Goal: Information Seeking & Learning: Learn about a topic

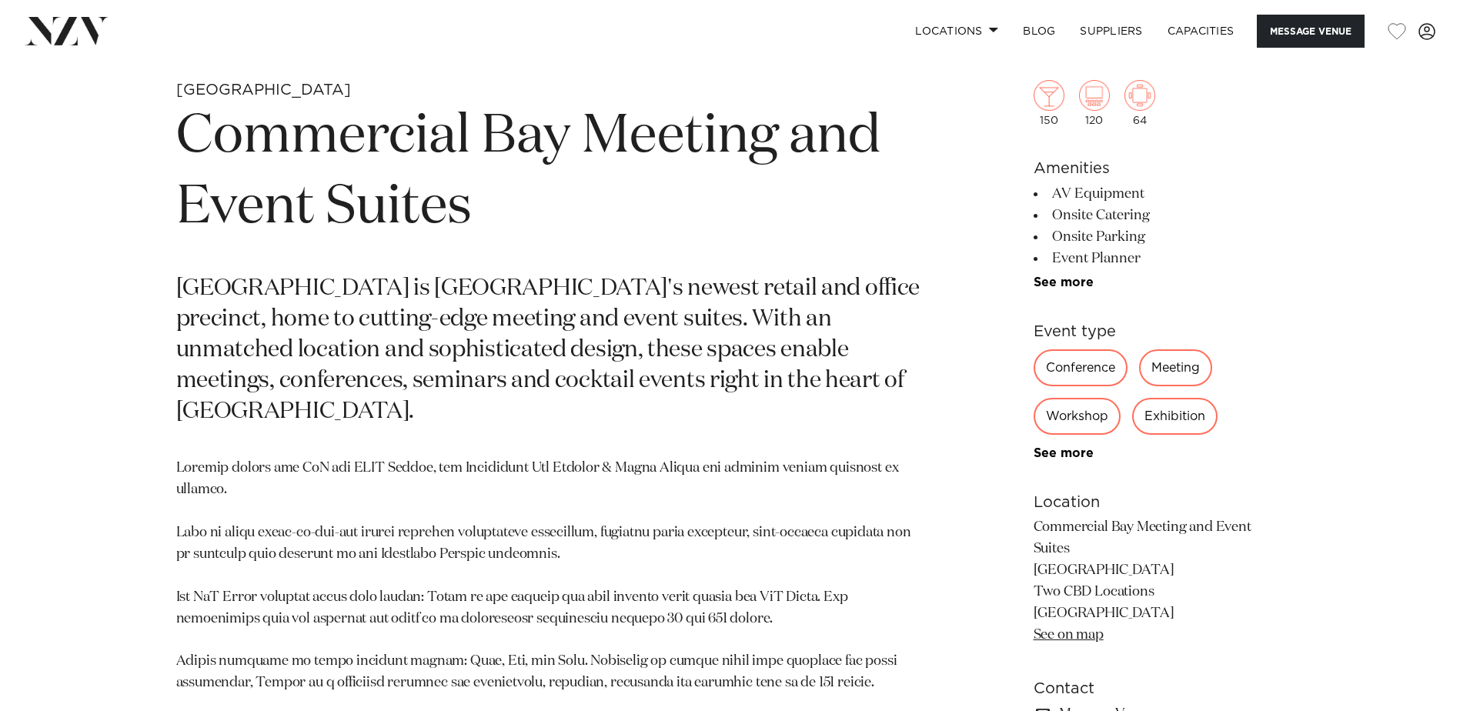
scroll to position [729, 0]
click at [1175, 372] on div "Meeting" at bounding box center [1175, 367] width 73 height 37
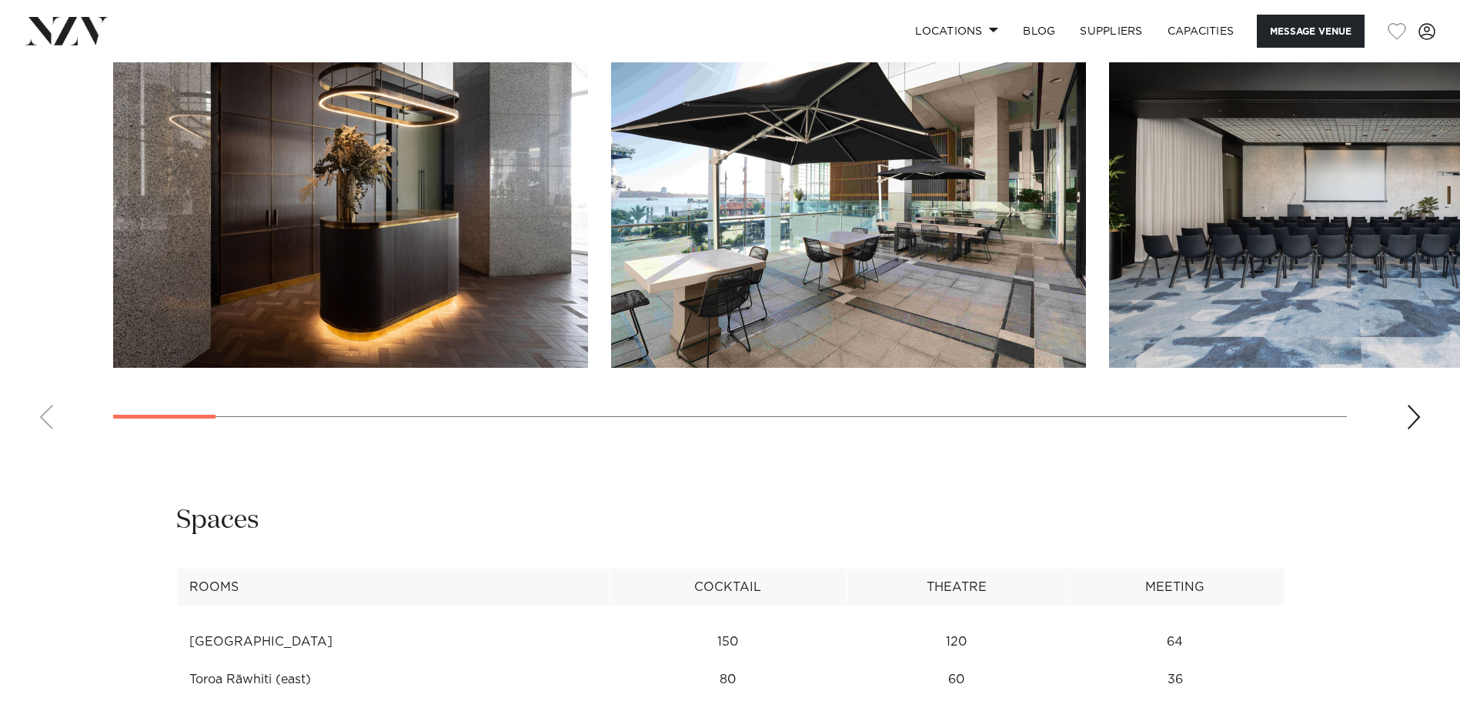
scroll to position [2114, 0]
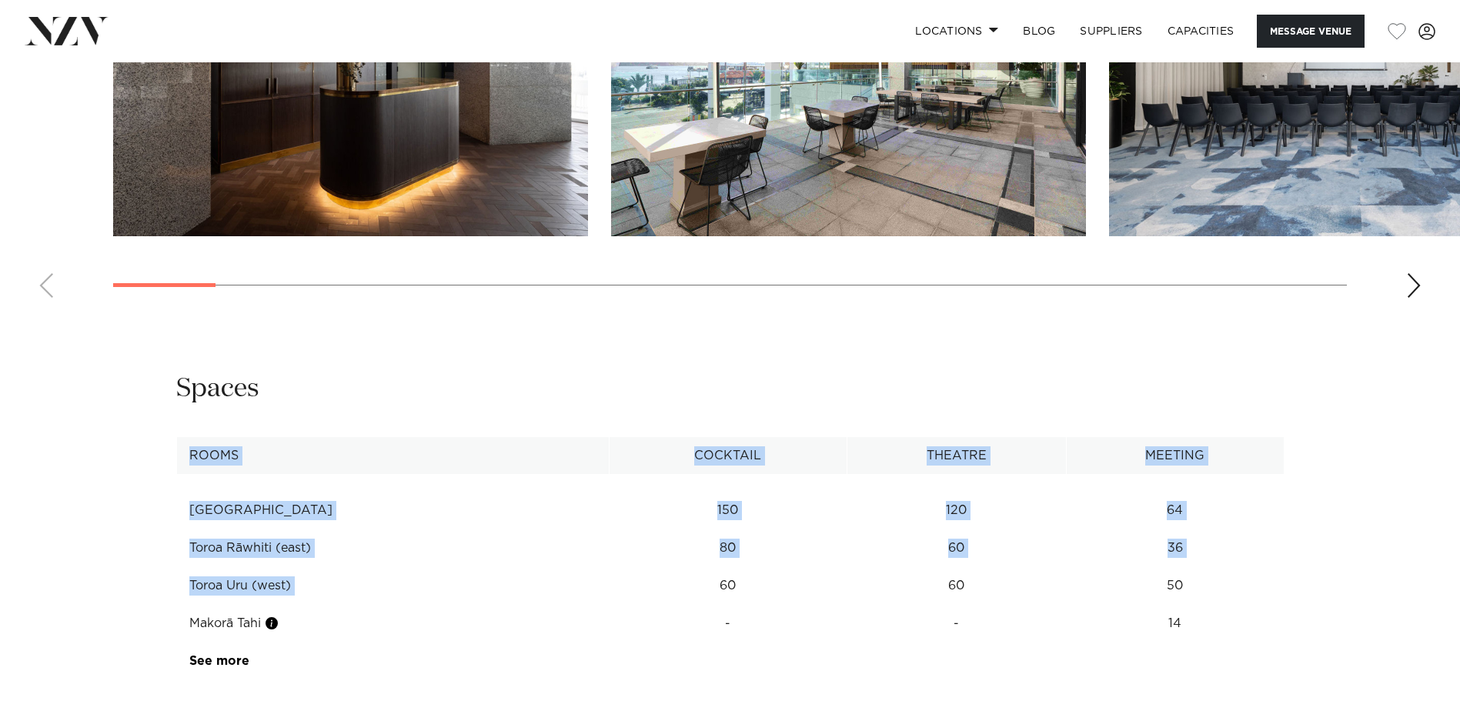
drag, startPoint x: 169, startPoint y: 535, endPoint x: 675, endPoint y: 521, distance: 505.8
click at [675, 521] on div "**********" at bounding box center [730, 526] width 1310 height 309
click at [675, 521] on td "60" at bounding box center [727, 511] width 237 height 38
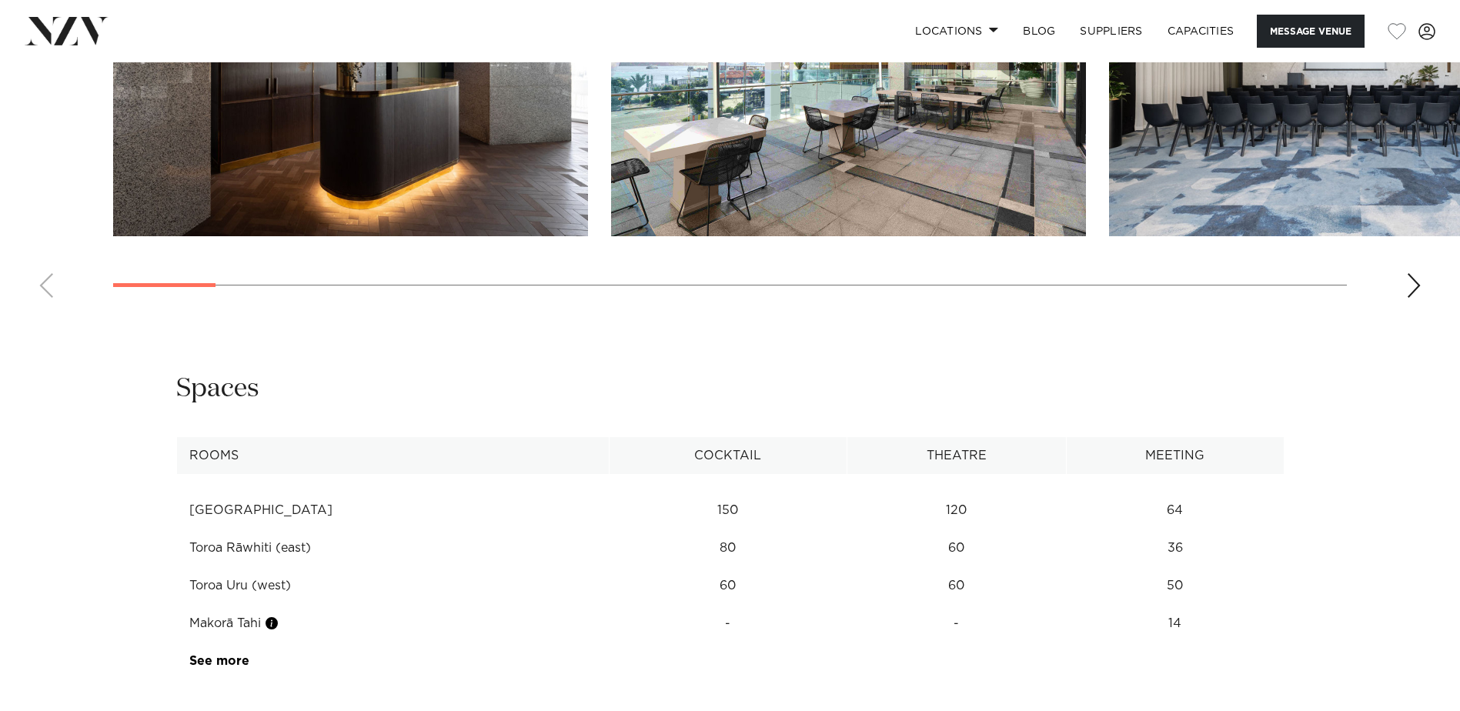
drag, startPoint x: 200, startPoint y: 531, endPoint x: 1223, endPoint y: 533, distance: 1022.7
click at [1223, 567] on tr "Toroa Uru (west) 60 60 50" at bounding box center [729, 586] width 1107 height 38
drag, startPoint x: 1223, startPoint y: 533, endPoint x: 1193, endPoint y: 533, distance: 30.0
click at [1193, 529] on td "50" at bounding box center [1175, 511] width 218 height 38
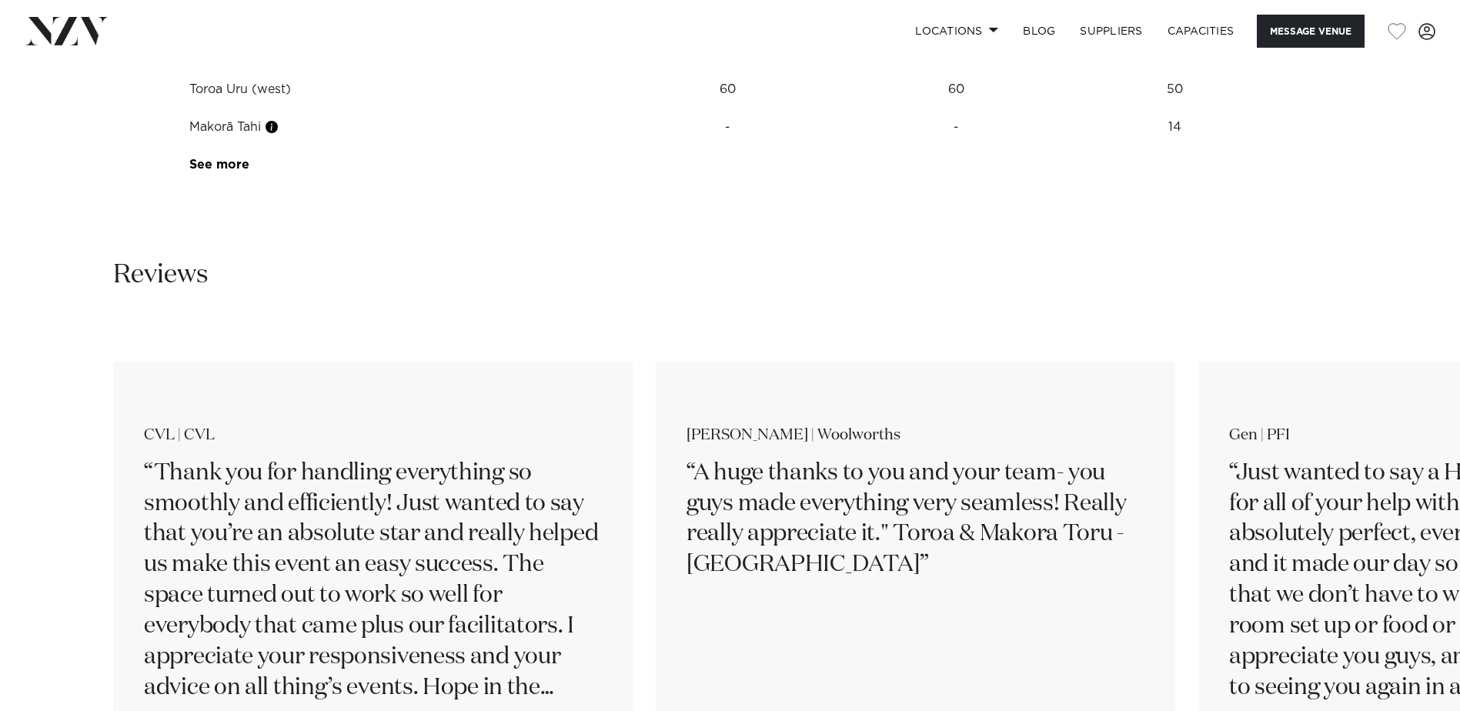
scroll to position [2770, 0]
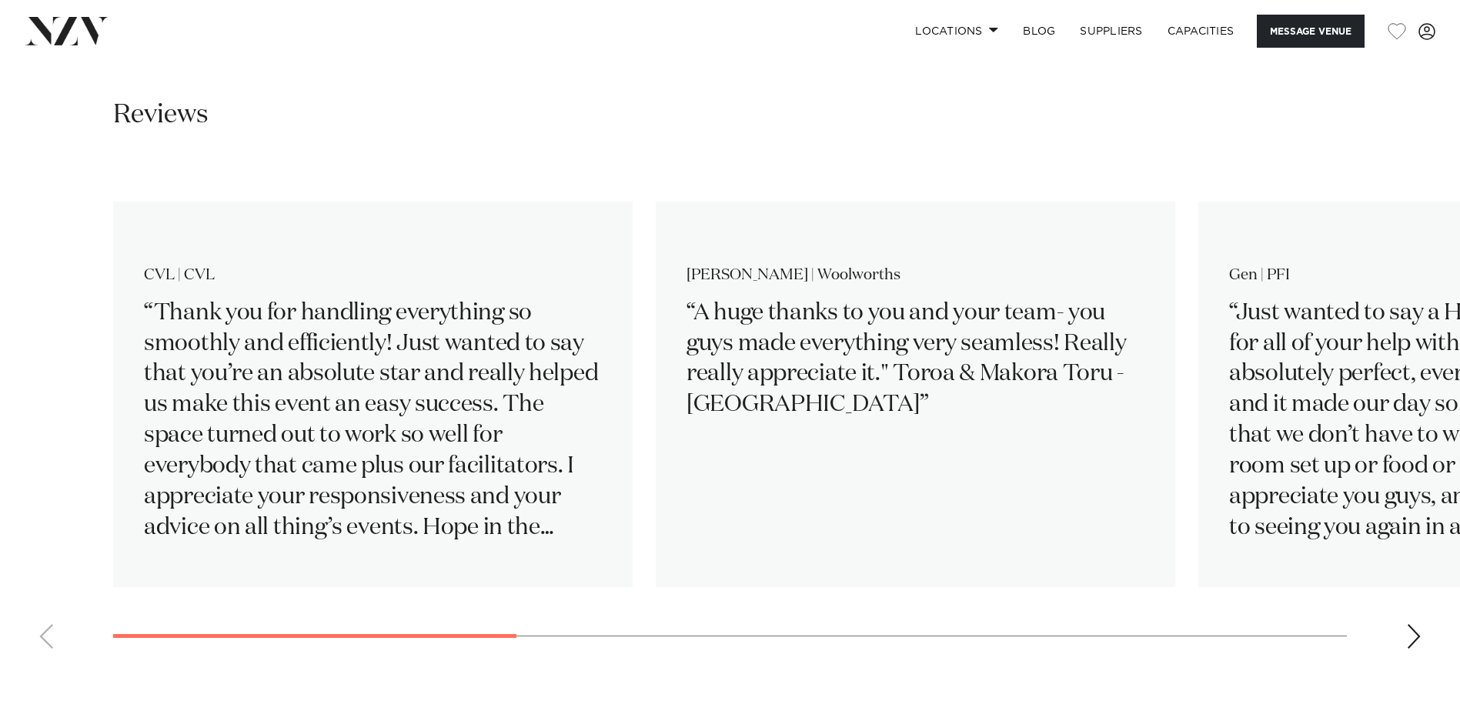
click at [1389, 581] on swiper-container "CVL | CVL Thank you for handling everything so smoothly and efficiently! Just w…" at bounding box center [730, 412] width 1460 height 498
click at [1411, 624] on div "Next slide" at bounding box center [1413, 636] width 15 height 25
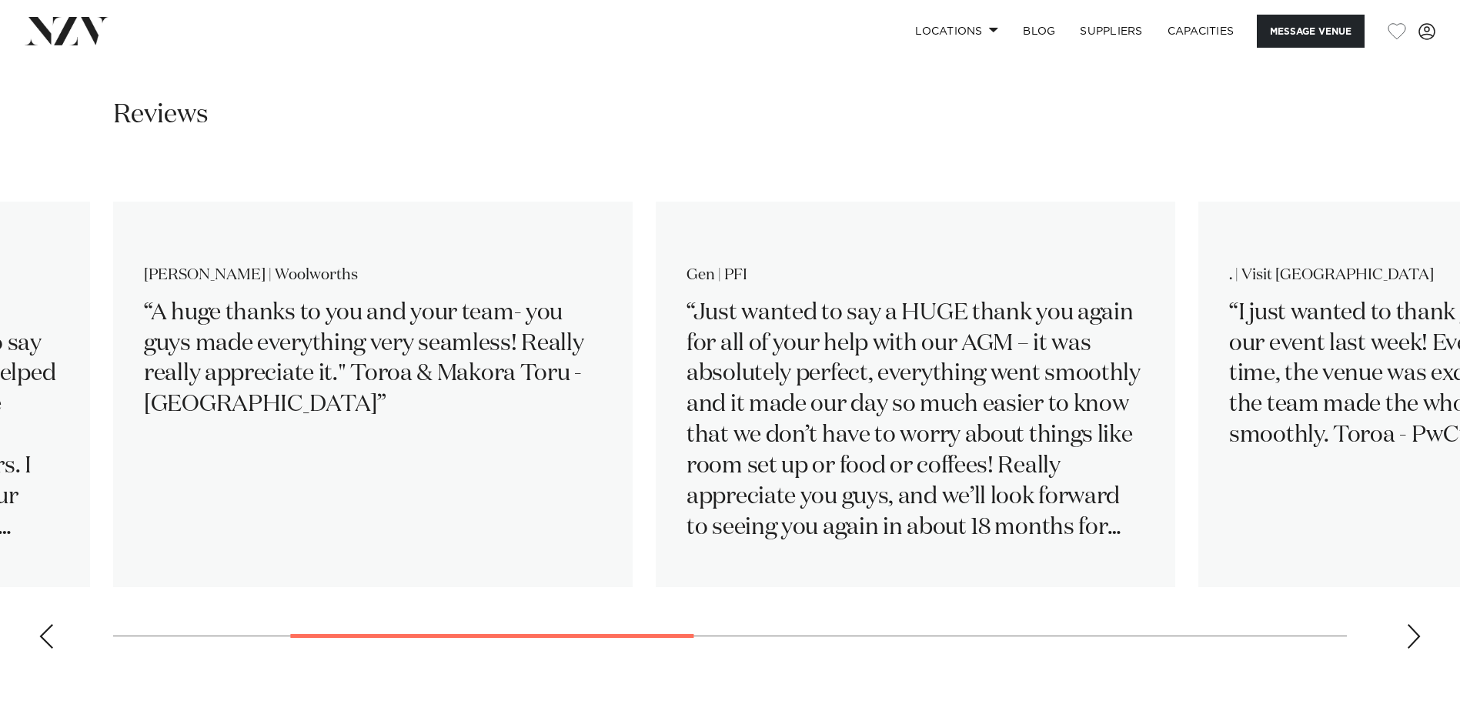
click at [1411, 624] on div "Next slide" at bounding box center [1413, 636] width 15 height 25
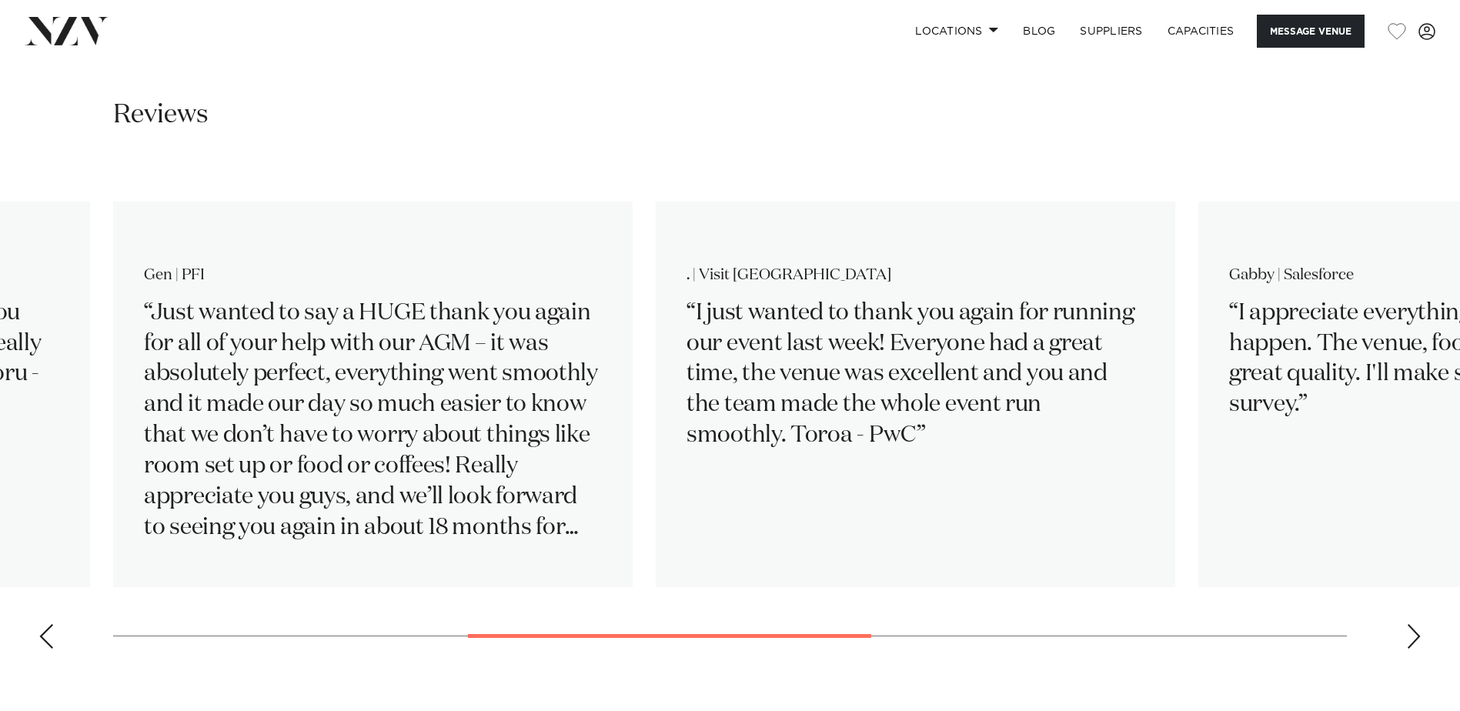
click at [1411, 624] on div "Next slide" at bounding box center [1413, 636] width 15 height 25
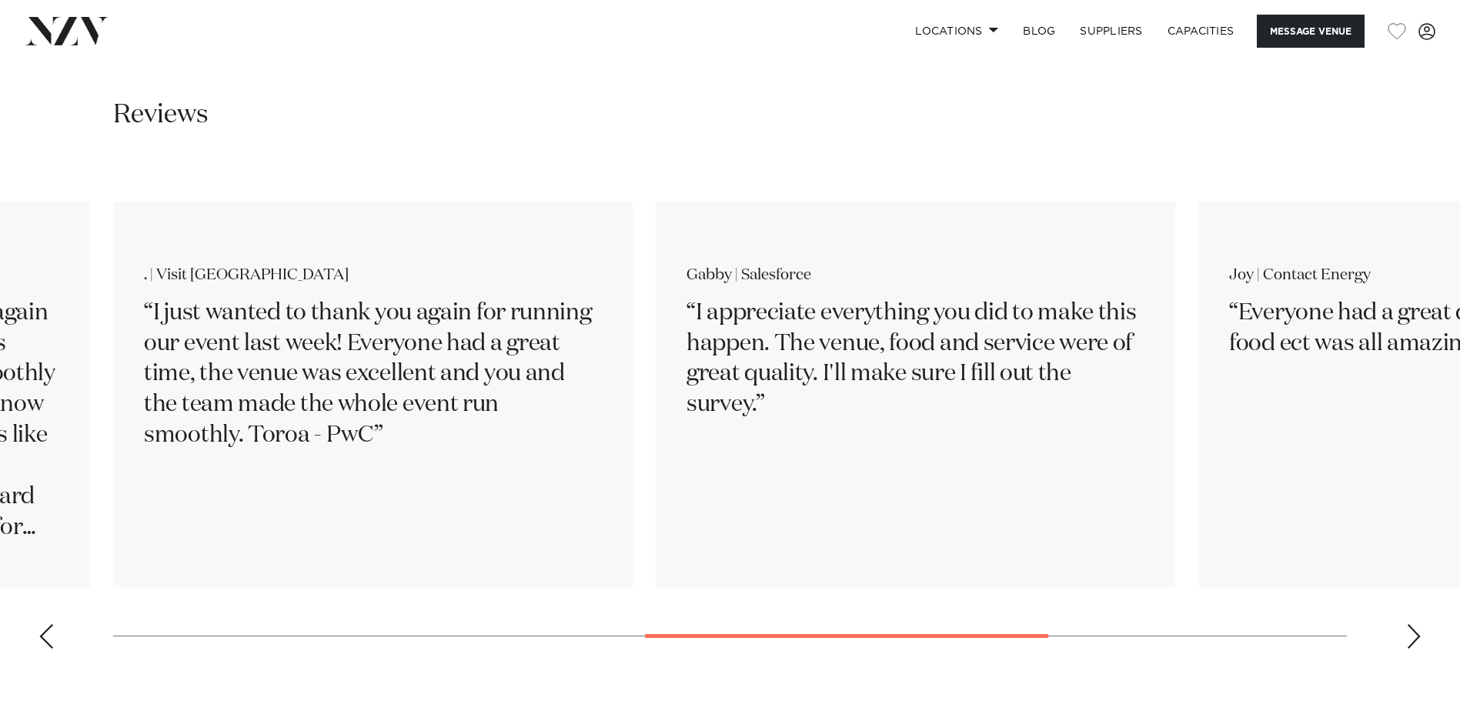
click at [1411, 624] on div "Next slide" at bounding box center [1413, 636] width 15 height 25
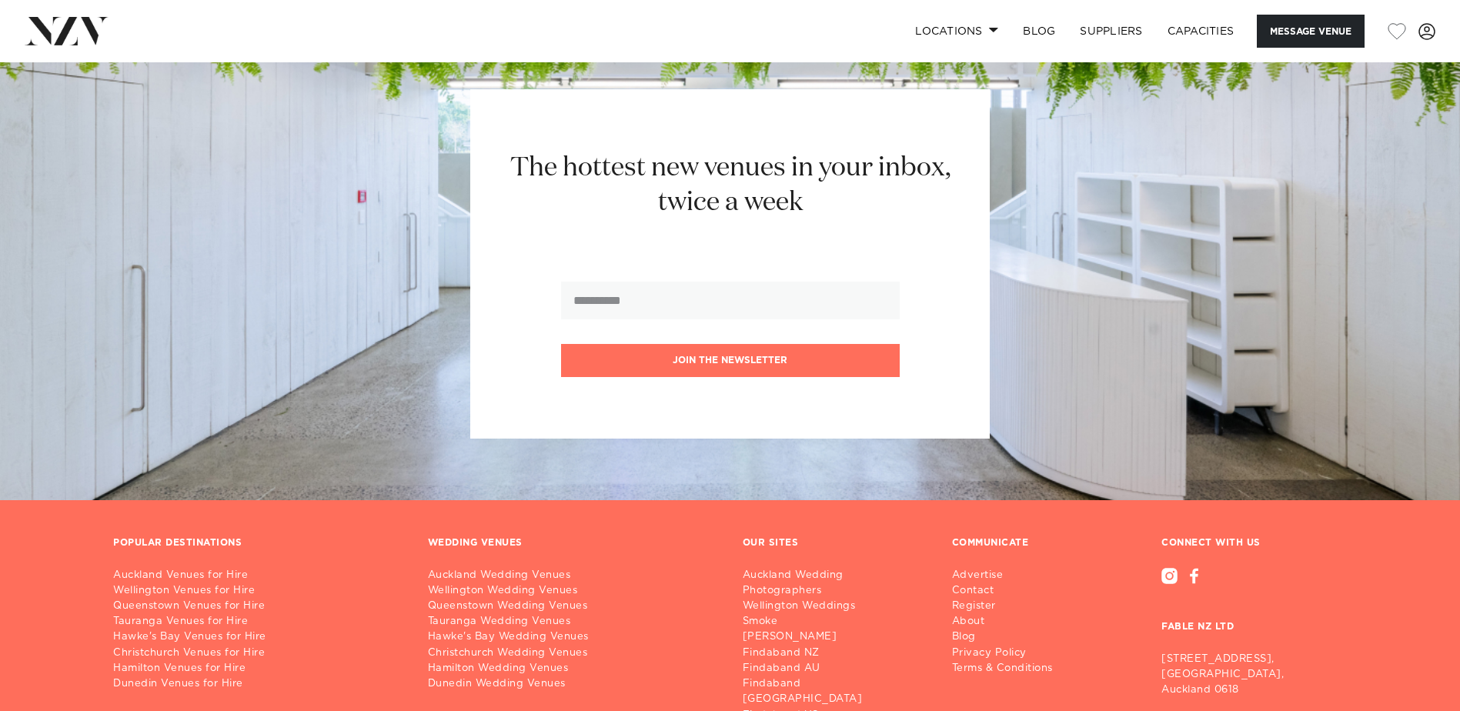
scroll to position [0, 0]
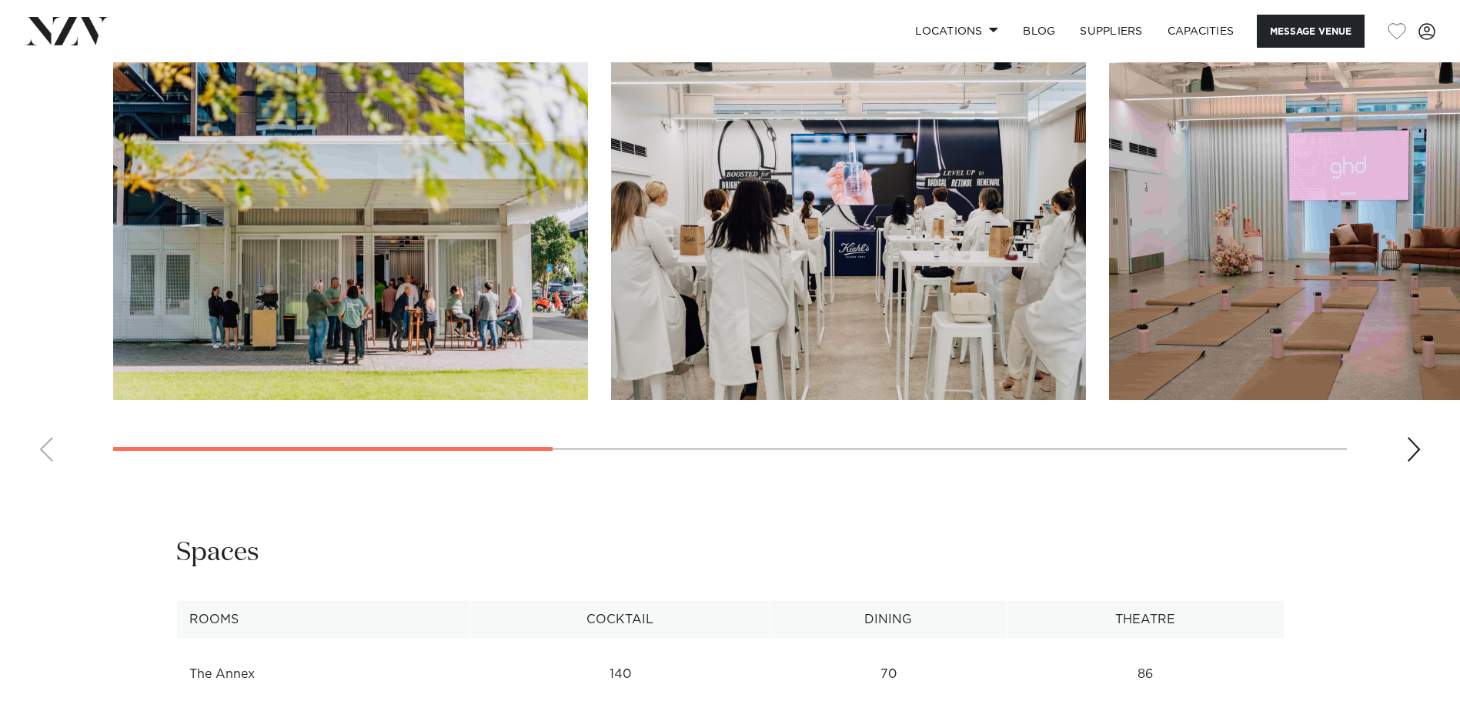
scroll to position [1428, 0]
